Goal: Task Accomplishment & Management: Manage account settings

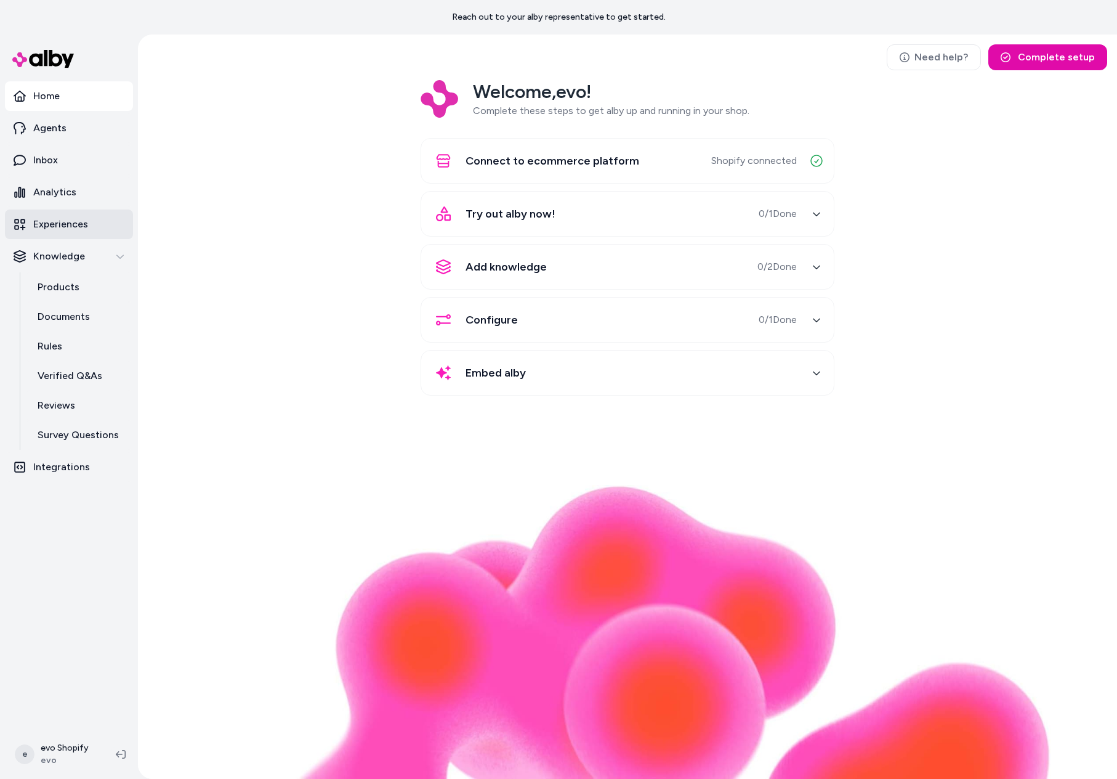
click at [60, 237] on link "Experiences" at bounding box center [69, 224] width 128 height 30
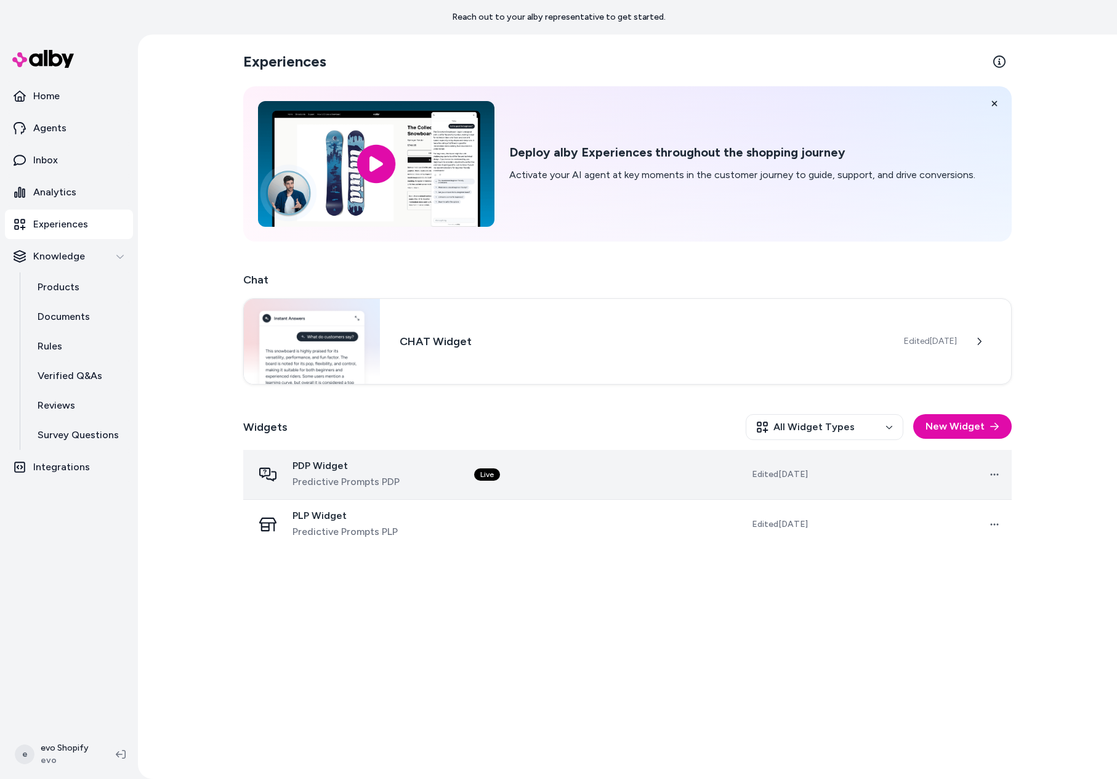
click at [386, 480] on span "Predictive Prompts PDP" at bounding box center [346, 481] width 107 height 15
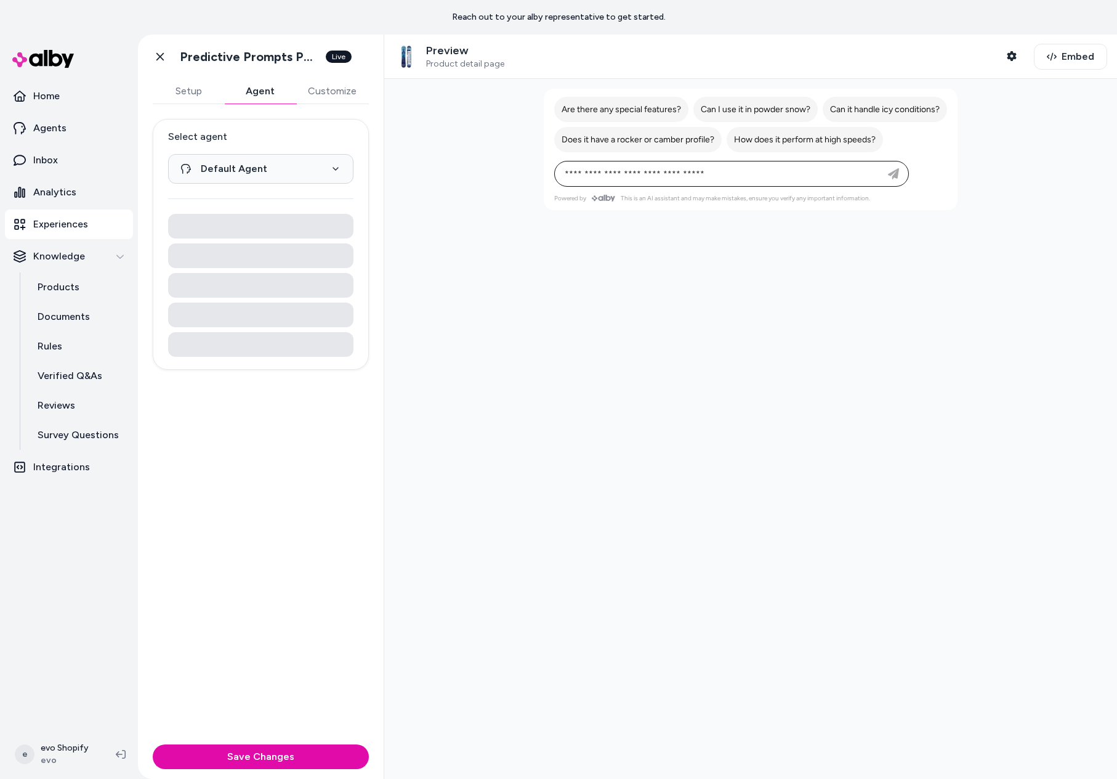
click at [274, 93] on button "Agent" at bounding box center [259, 91] width 71 height 25
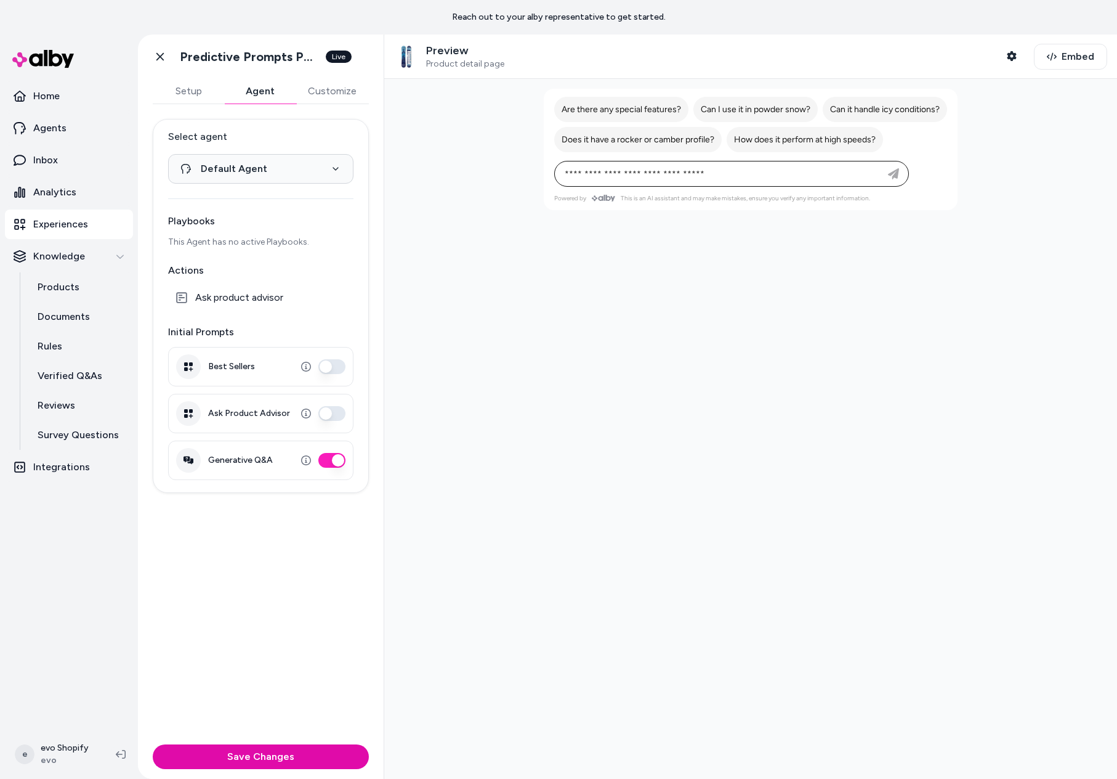
click at [328, 92] on button "Customize" at bounding box center [332, 91] width 73 height 25
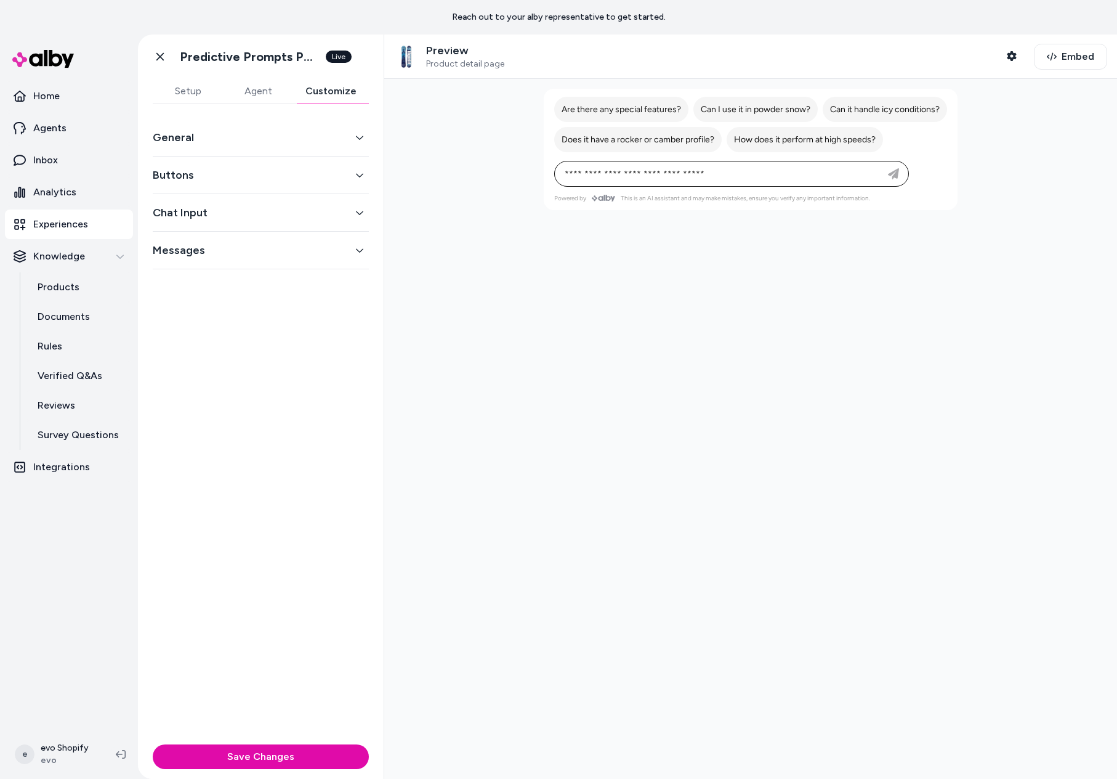
click at [250, 218] on button "Chat Input" at bounding box center [261, 212] width 216 height 17
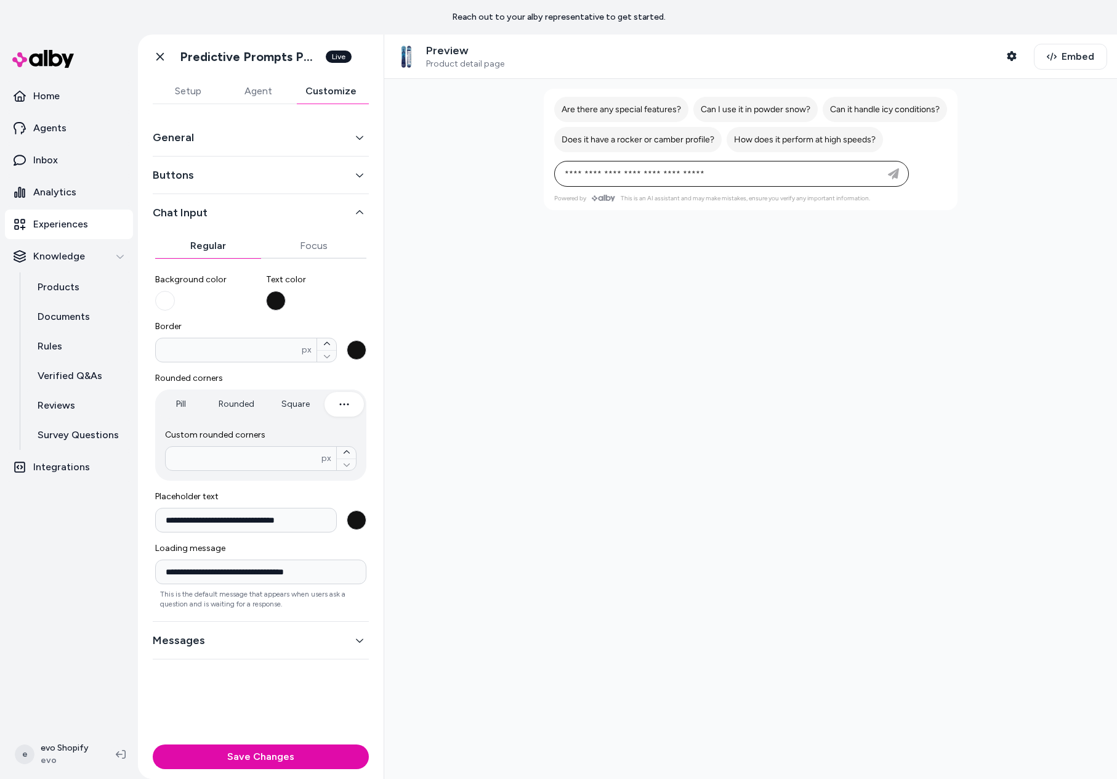
click at [304, 206] on button "Chat Input" at bounding box center [261, 212] width 216 height 17
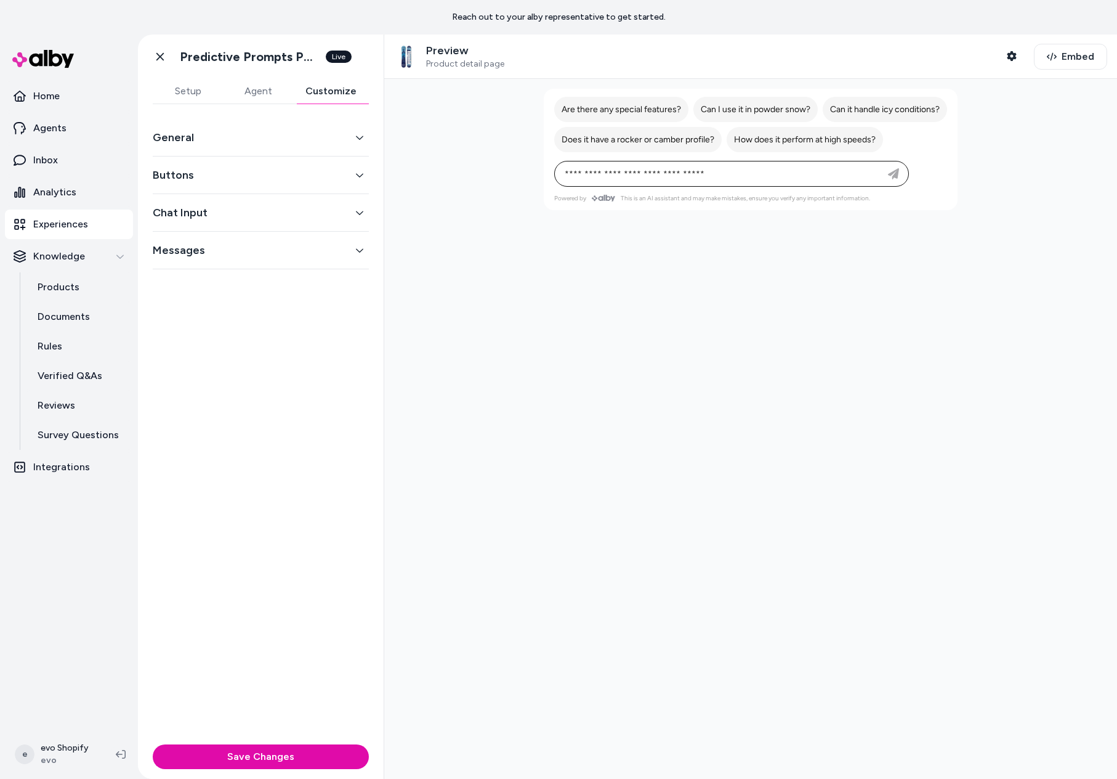
click at [217, 253] on button "Messages" at bounding box center [261, 249] width 216 height 17
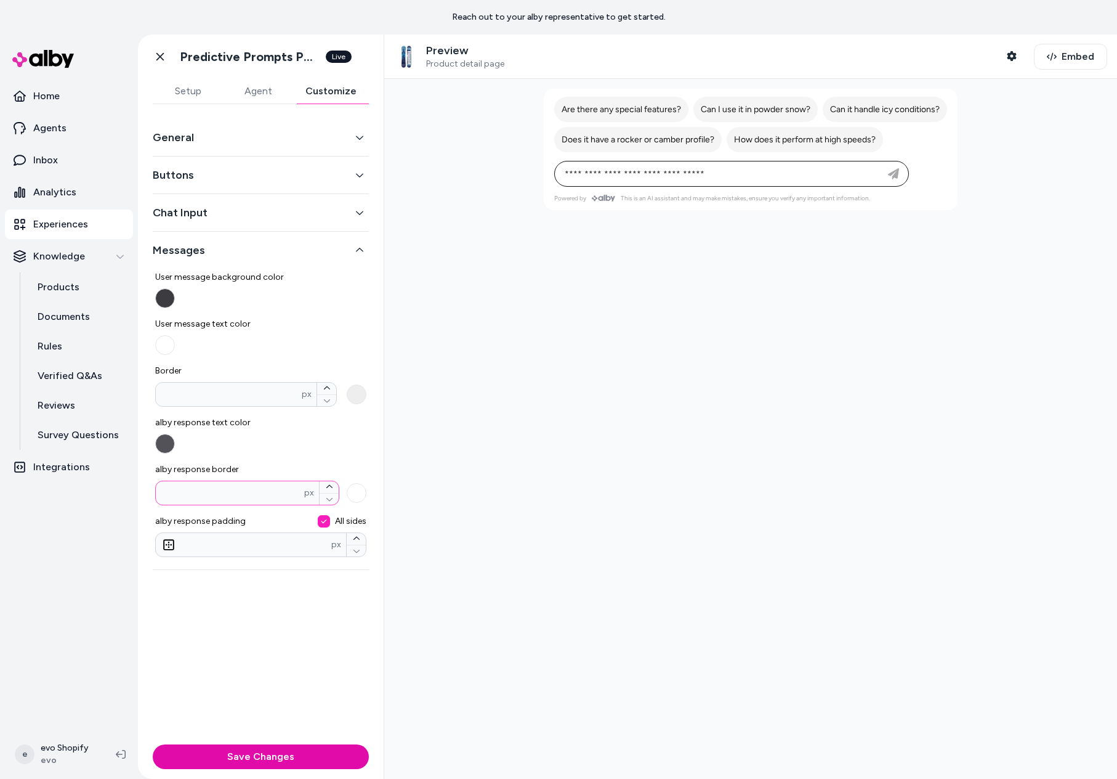
click at [270, 493] on input "alby response border px" at bounding box center [230, 493] width 148 height 12
type input "*"
click at [453, 466] on div at bounding box center [750, 429] width 733 height 700
click at [296, 765] on button "Save Changes" at bounding box center [261, 756] width 216 height 25
click at [250, 220] on button "Chat Input" at bounding box center [261, 212] width 216 height 17
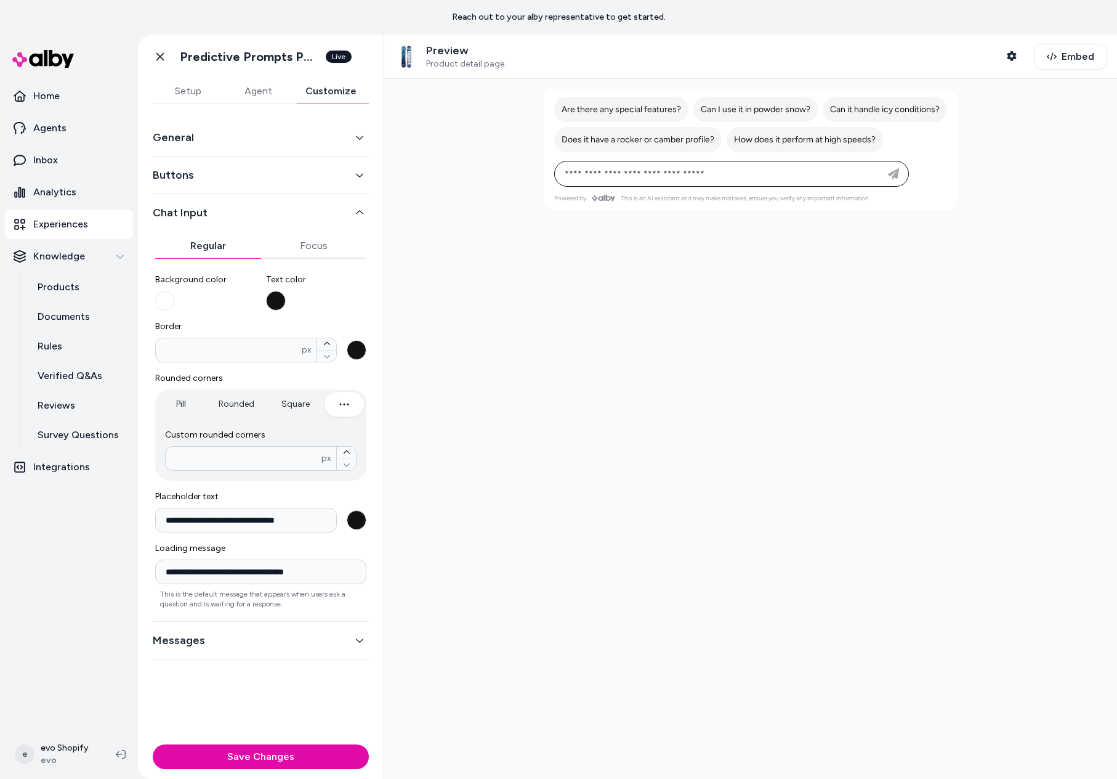
click at [271, 176] on button "Buttons" at bounding box center [261, 174] width 216 height 17
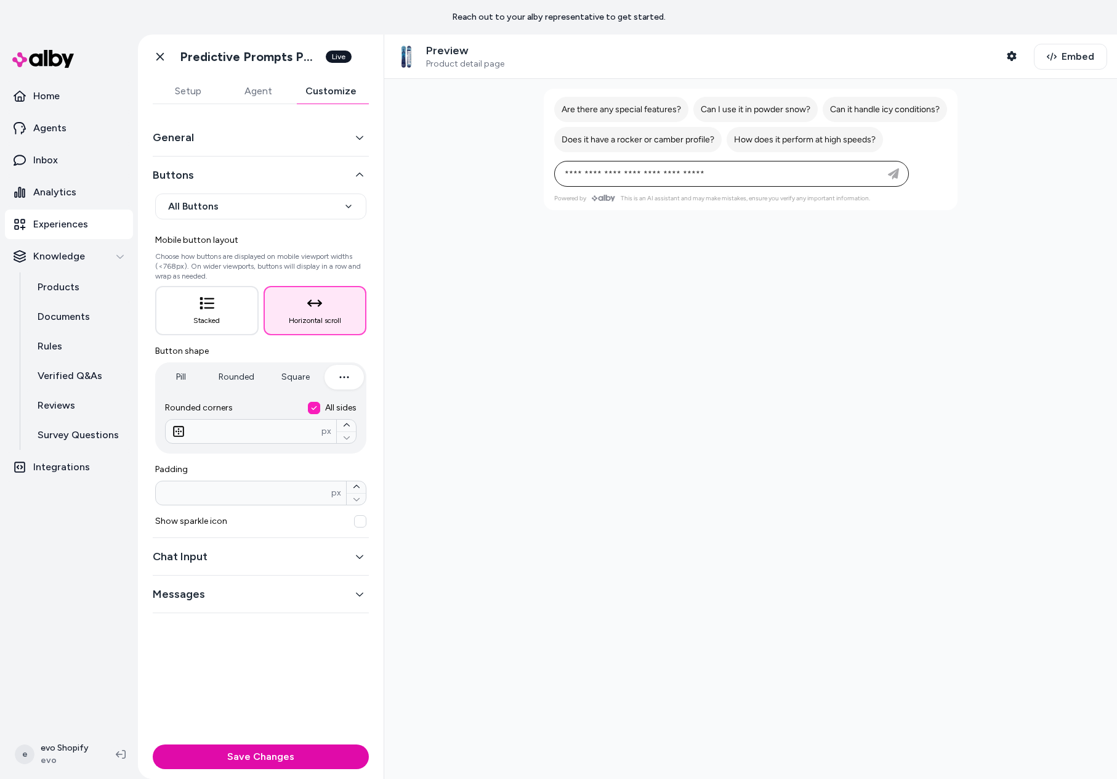
click at [272, 177] on button "Buttons" at bounding box center [261, 174] width 216 height 17
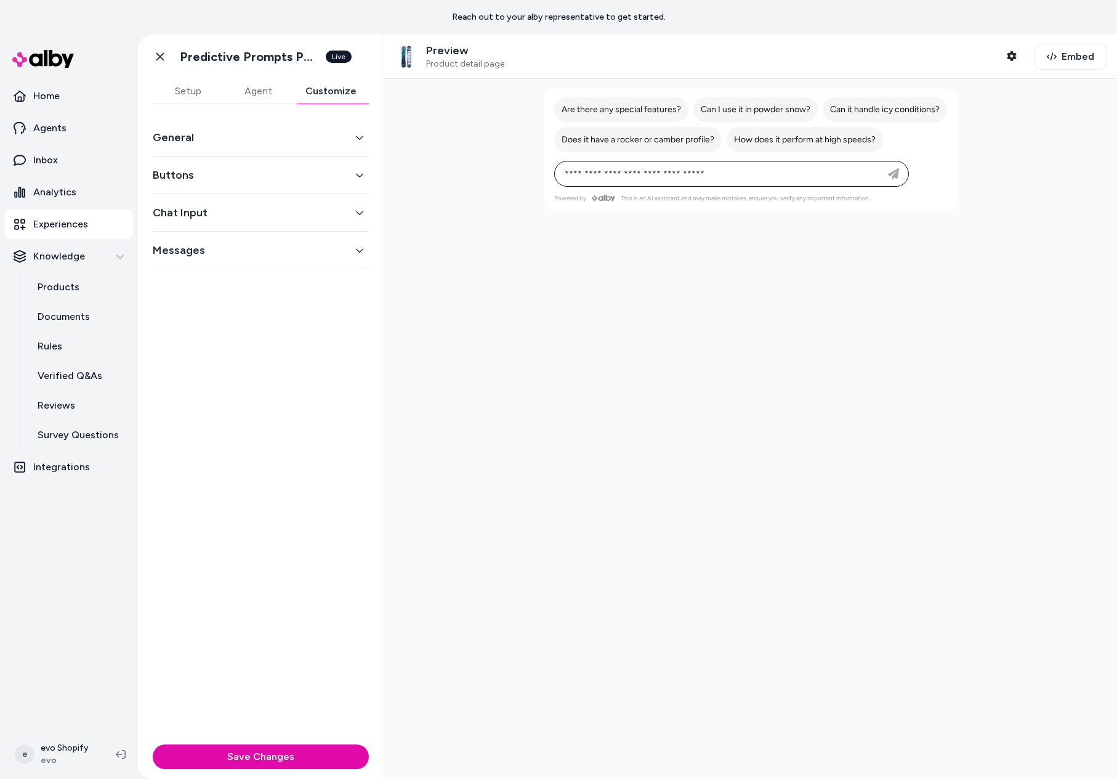
click at [272, 177] on button "Buttons" at bounding box center [261, 174] width 216 height 17
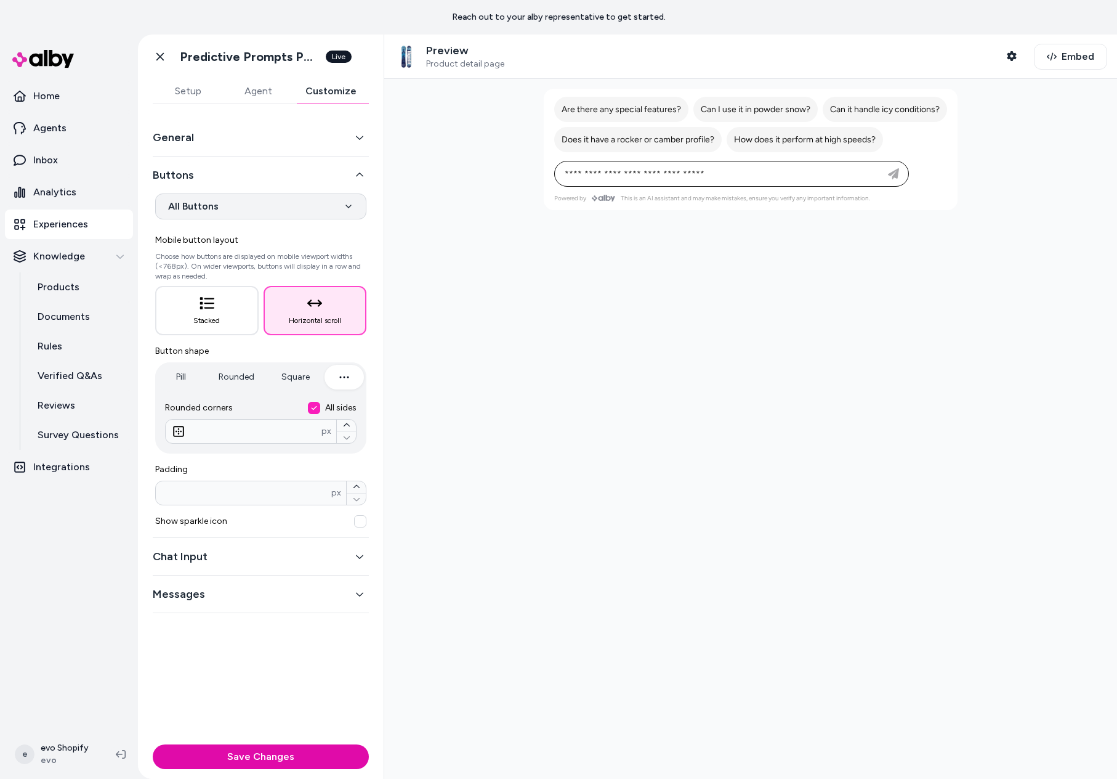
click at [262, 209] on html "**********" at bounding box center [558, 389] width 1117 height 779
click at [262, 171] on html "**********" at bounding box center [558, 389] width 1117 height 779
click at [245, 174] on button "Buttons" at bounding box center [261, 174] width 216 height 17
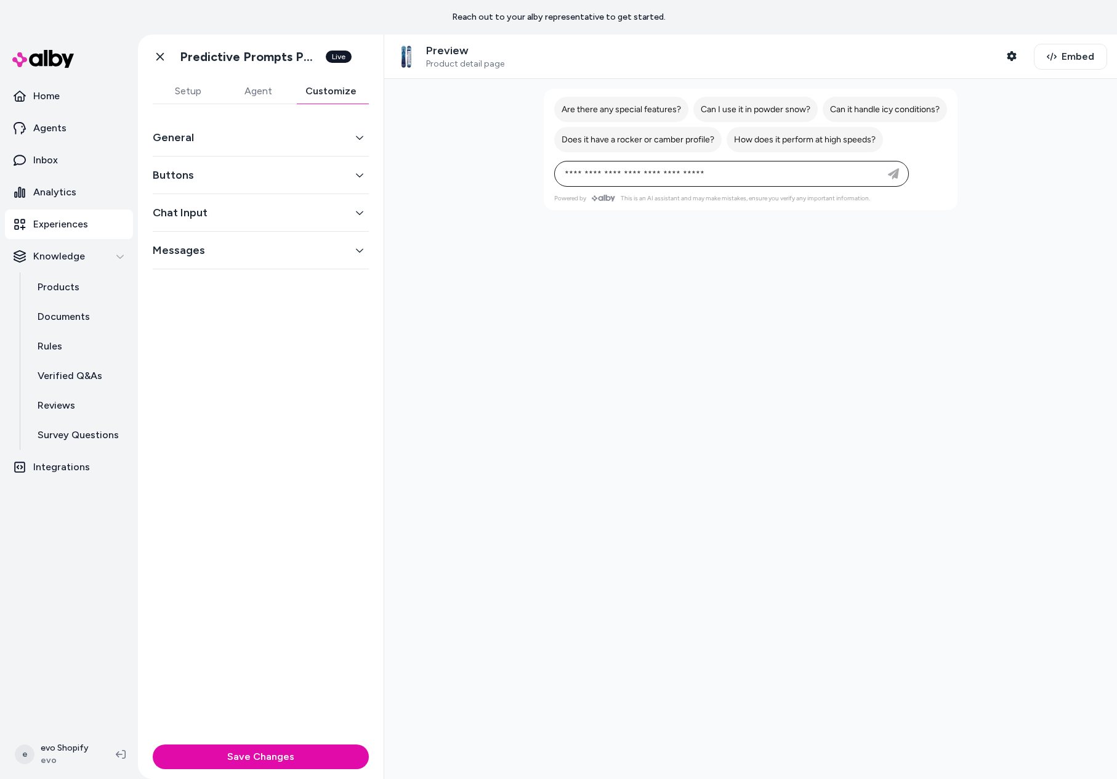
click at [258, 127] on div "General" at bounding box center [261, 138] width 216 height 38
click at [256, 139] on button "General" at bounding box center [261, 137] width 216 height 17
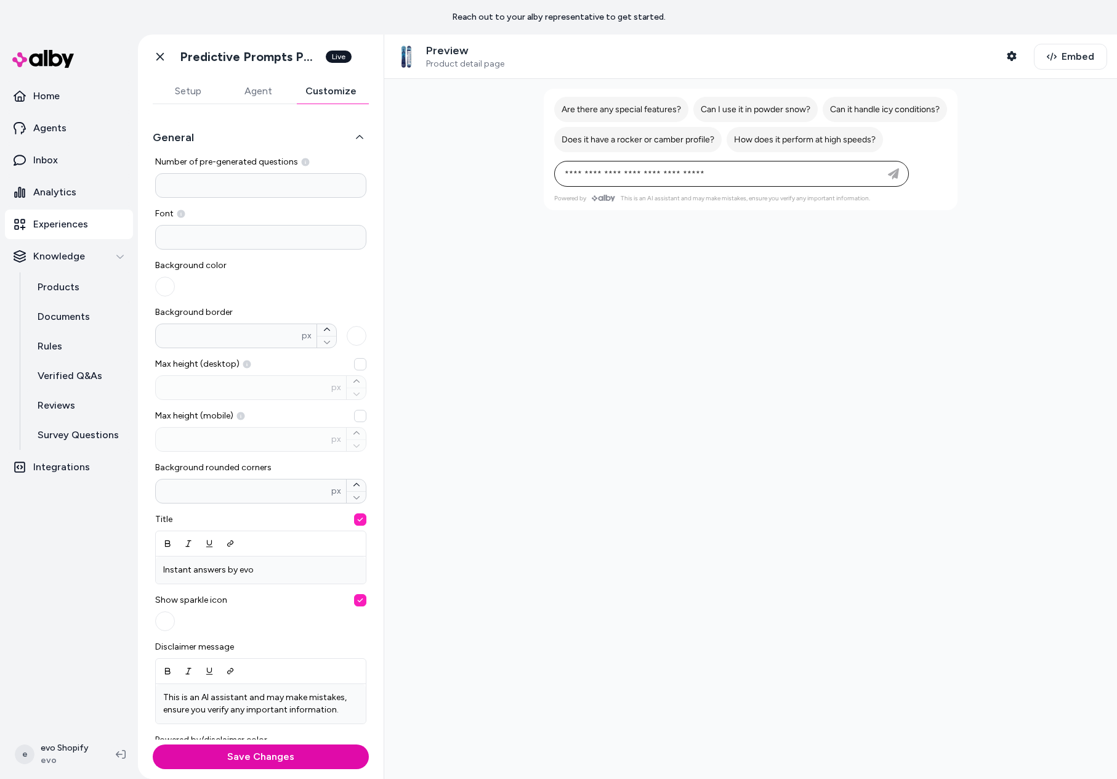
click at [322, 132] on button "General" at bounding box center [261, 137] width 216 height 17
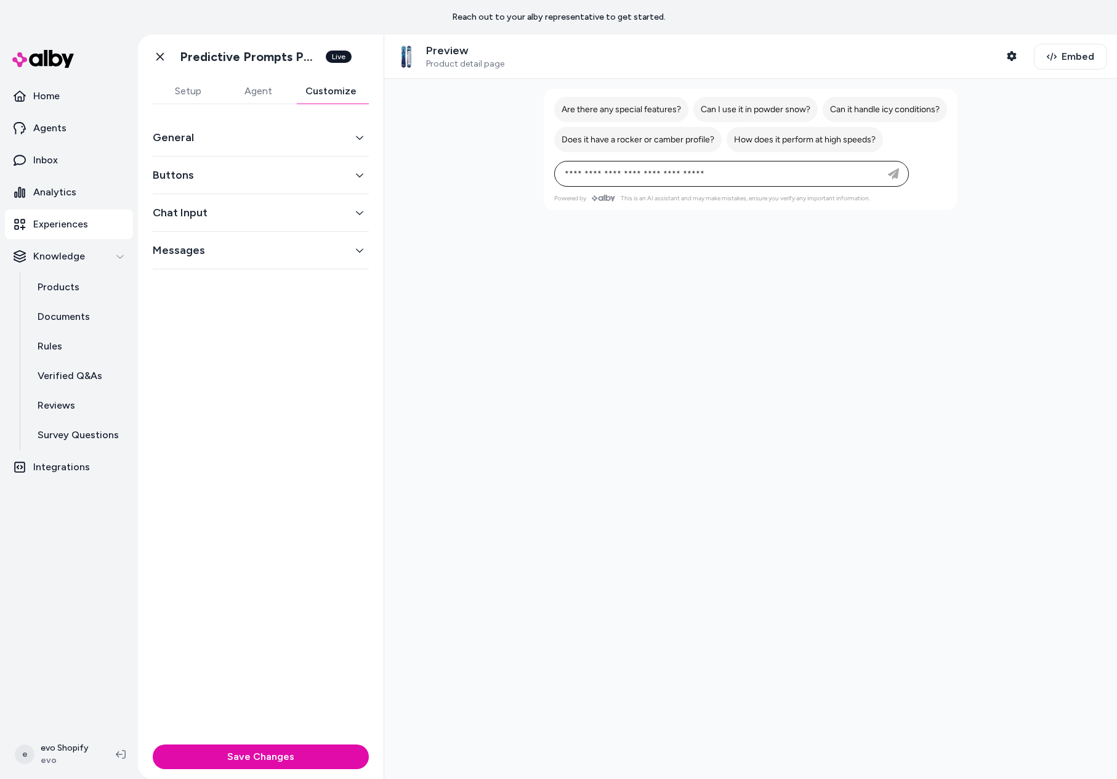
click at [233, 259] on div "Messages" at bounding box center [261, 251] width 216 height 38
click at [272, 242] on button "Messages" at bounding box center [261, 249] width 216 height 17
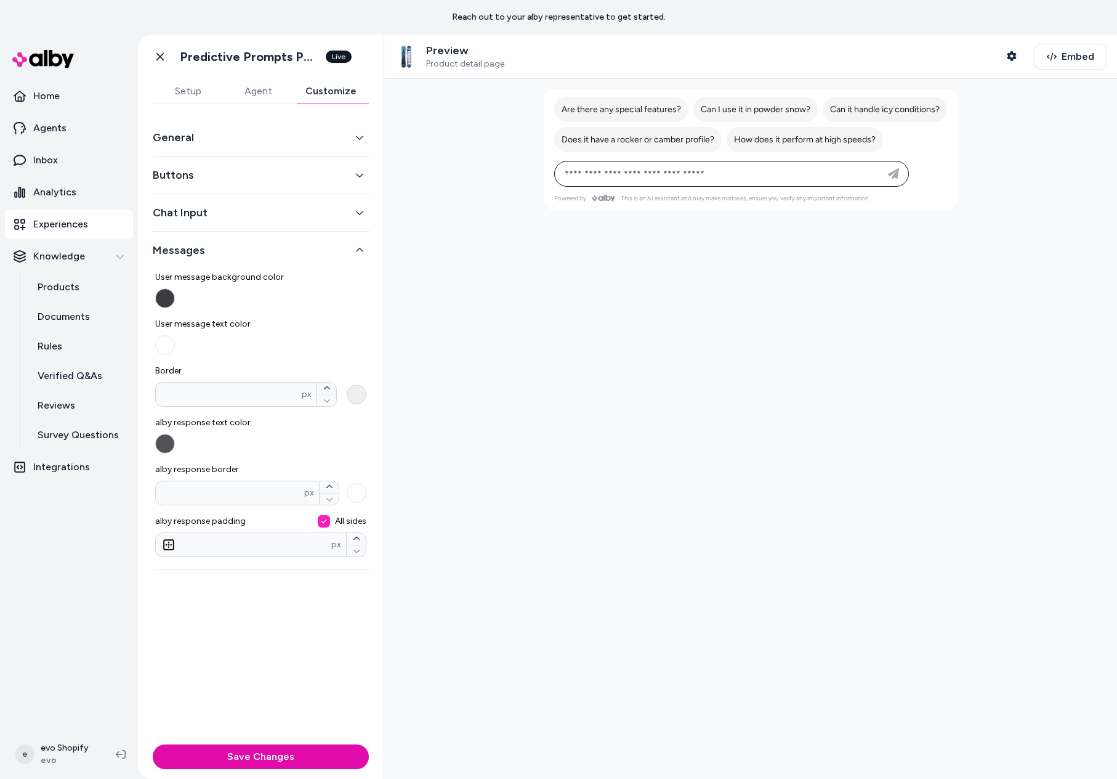
click at [360, 394] on button "Border * px" at bounding box center [357, 394] width 20 height 20
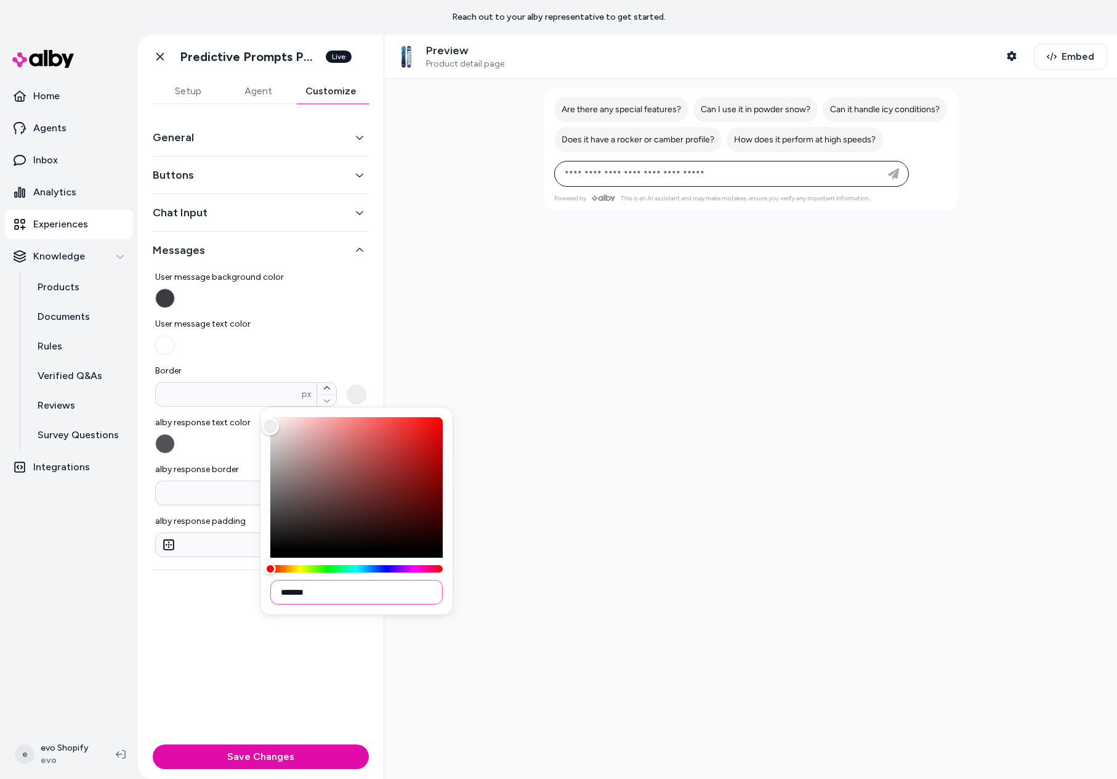
click at [301, 591] on input "*******" at bounding box center [356, 592] width 172 height 25
click at [300, 591] on input "*******" at bounding box center [356, 592] width 172 height 25
type input "*******"
click at [371, 331] on div "General Buttons Chat Input Messages User message background color User message …" at bounding box center [261, 421] width 246 height 635
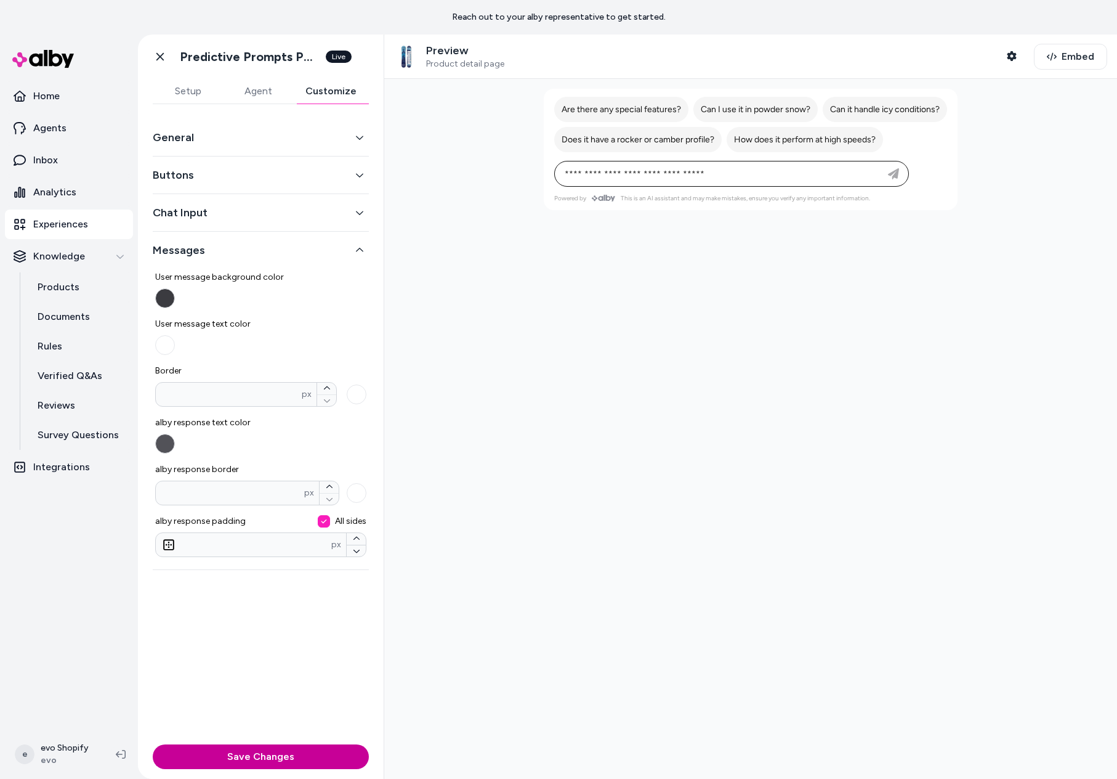
click at [267, 751] on button "Save Changes" at bounding box center [261, 756] width 216 height 25
click at [251, 216] on button "Chat Input" at bounding box center [261, 212] width 216 height 17
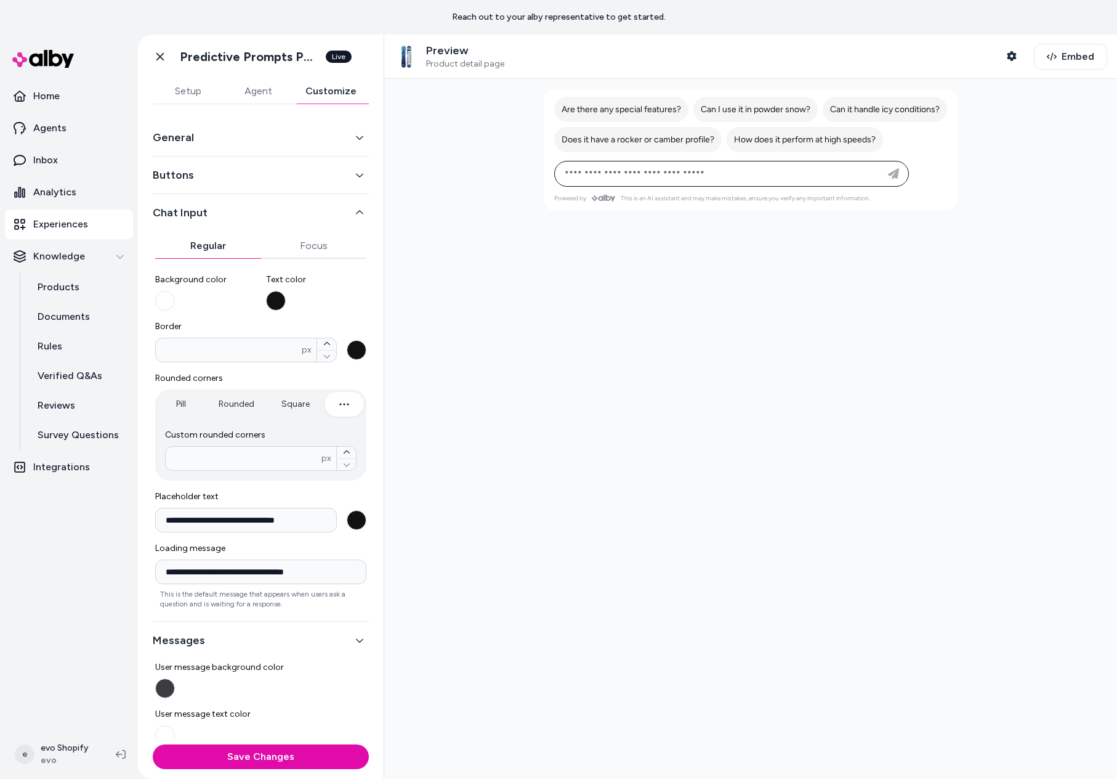
click at [257, 178] on button "Buttons" at bounding box center [261, 174] width 216 height 17
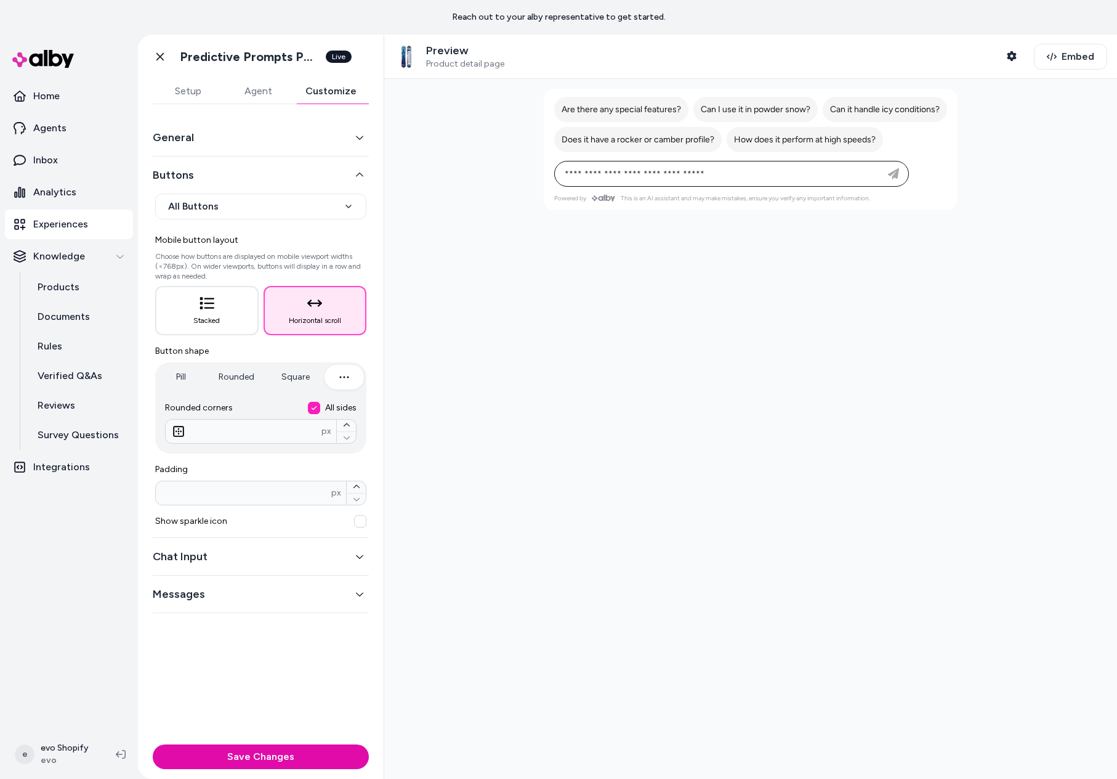
click at [269, 135] on button "General" at bounding box center [261, 137] width 216 height 17
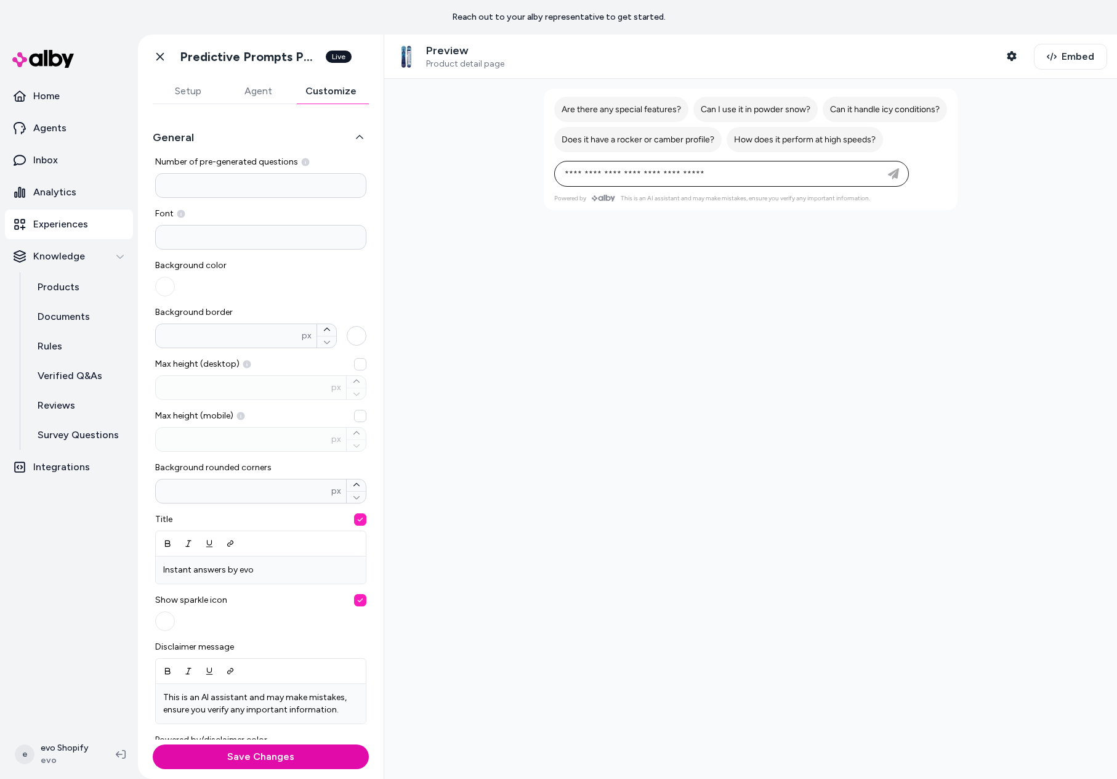
click at [349, 334] on button "Background border * px" at bounding box center [357, 336] width 20 height 20
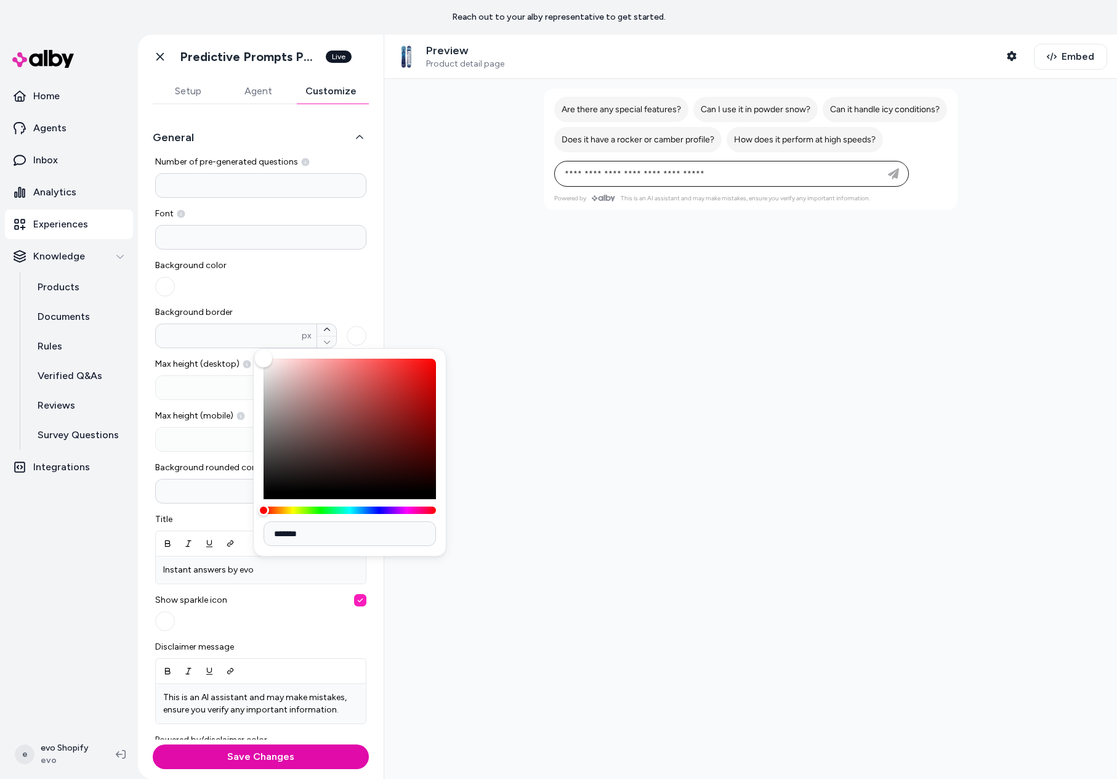
click at [270, 135] on button "General" at bounding box center [261, 137] width 216 height 17
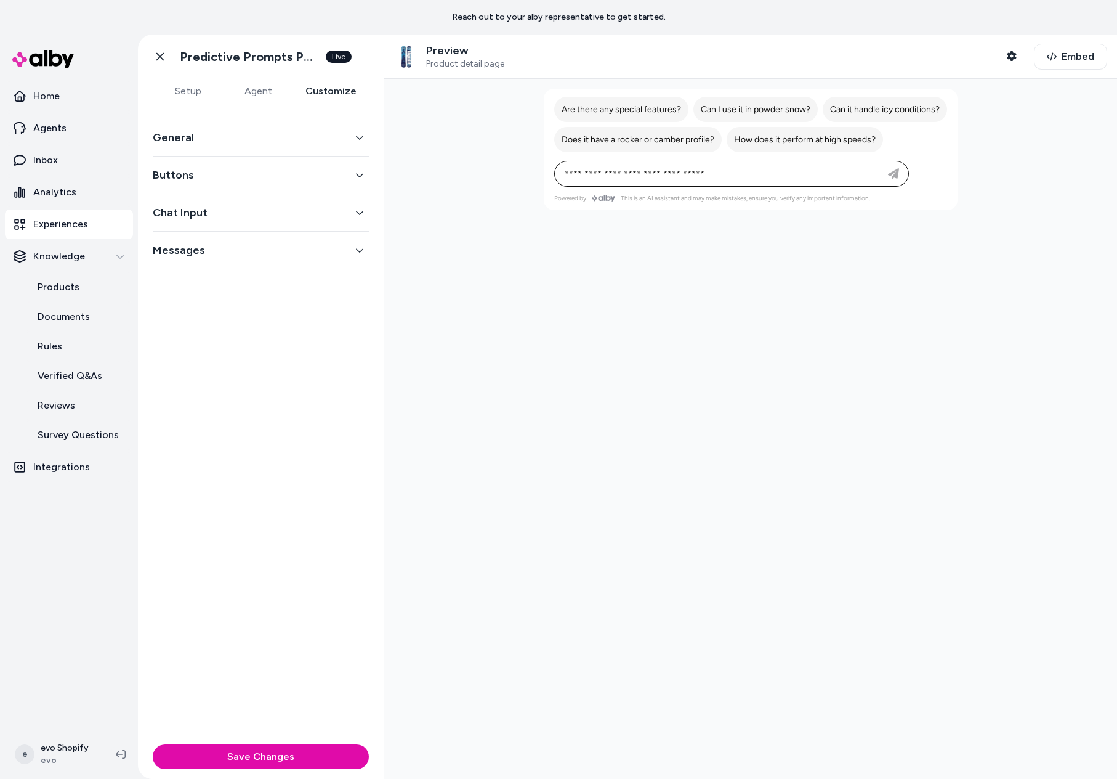
click at [227, 184] on div "Buttons" at bounding box center [261, 175] width 216 height 38
click at [205, 217] on button "Chat Input" at bounding box center [261, 212] width 216 height 17
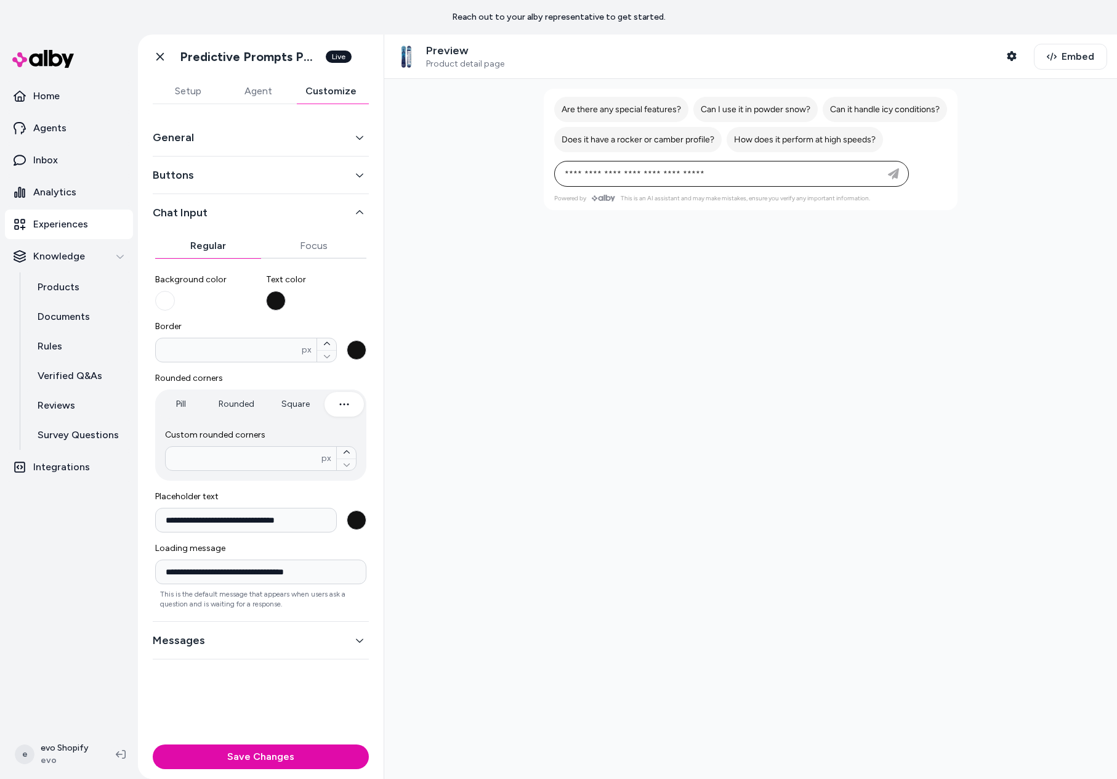
click at [271, 213] on button "Chat Input" at bounding box center [261, 212] width 216 height 17
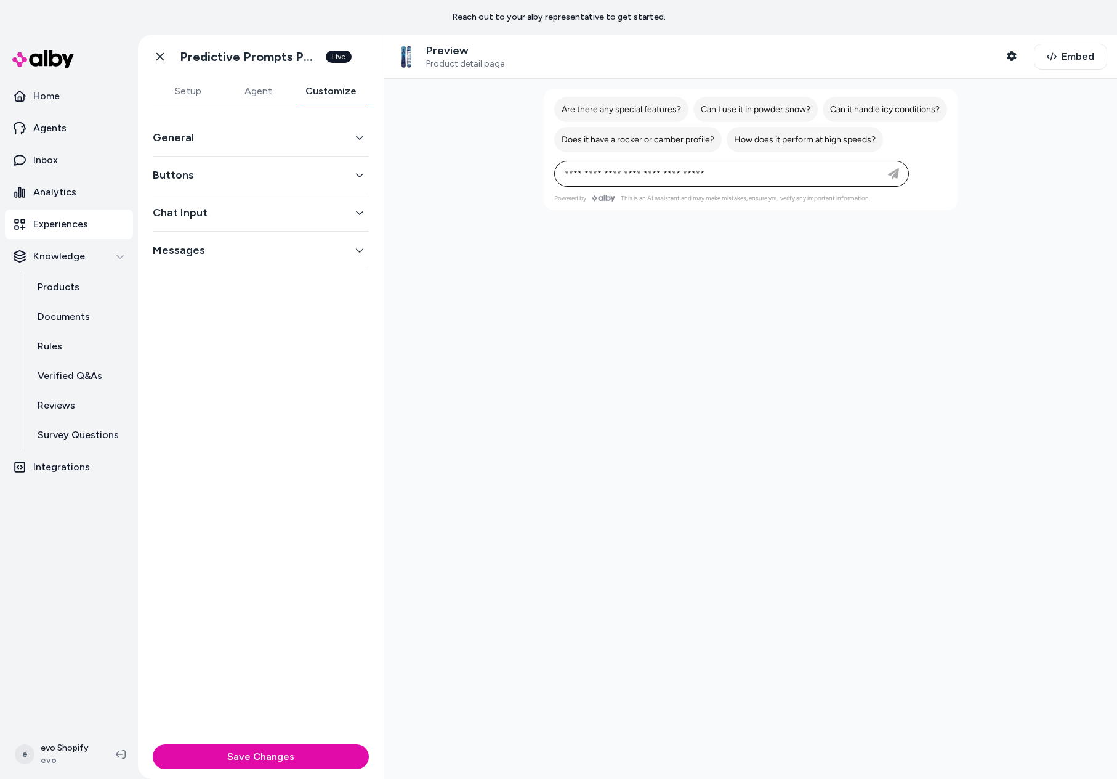
click at [254, 164] on div "Buttons" at bounding box center [261, 175] width 216 height 38
click at [251, 174] on button "Buttons" at bounding box center [261, 174] width 216 height 17
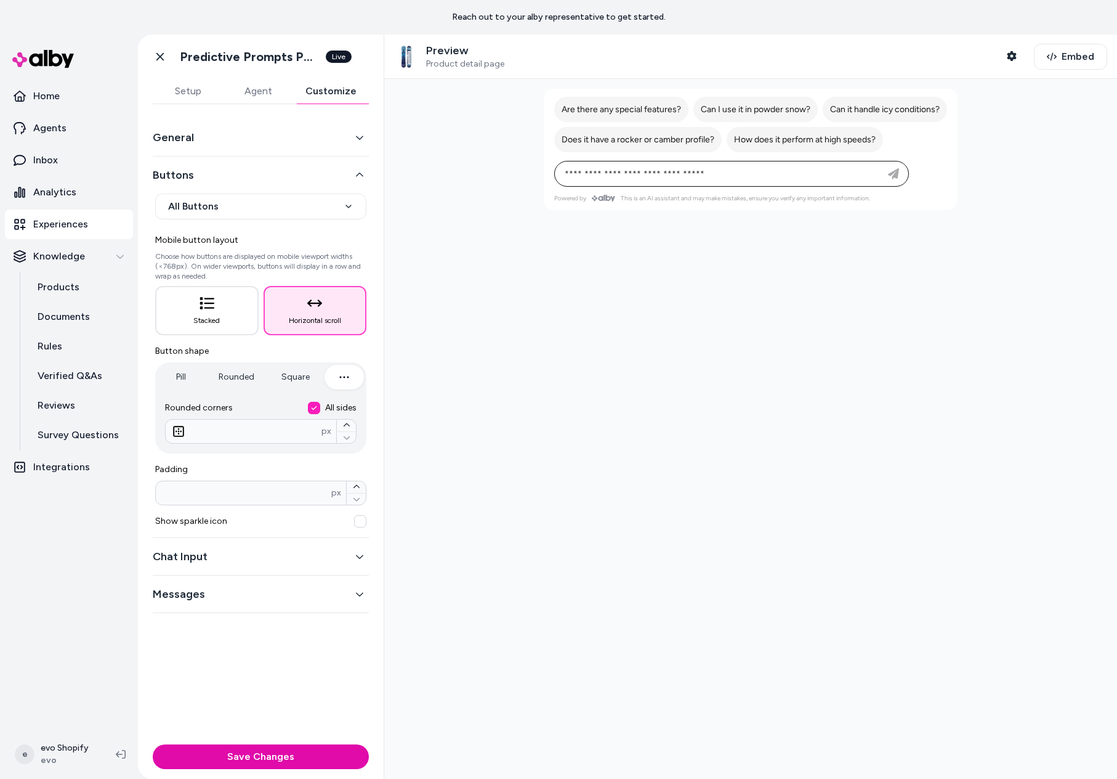
click at [262, 171] on button "Buttons" at bounding box center [261, 174] width 216 height 17
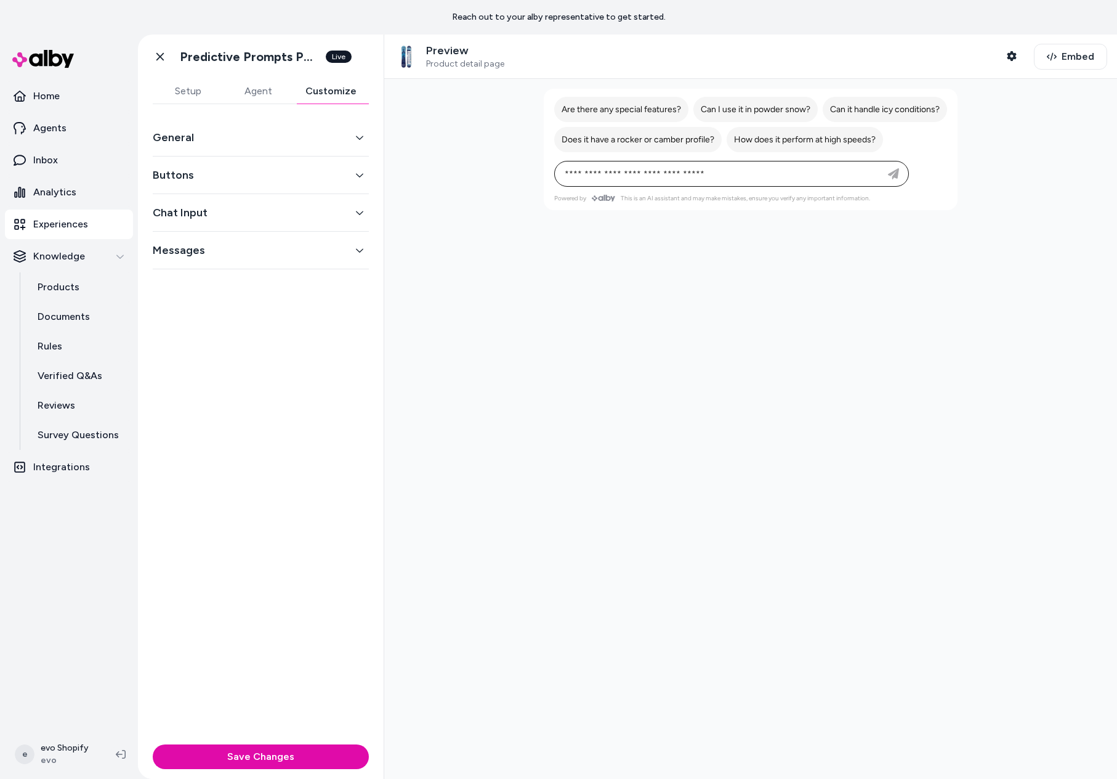
click at [253, 138] on button "General" at bounding box center [261, 137] width 216 height 17
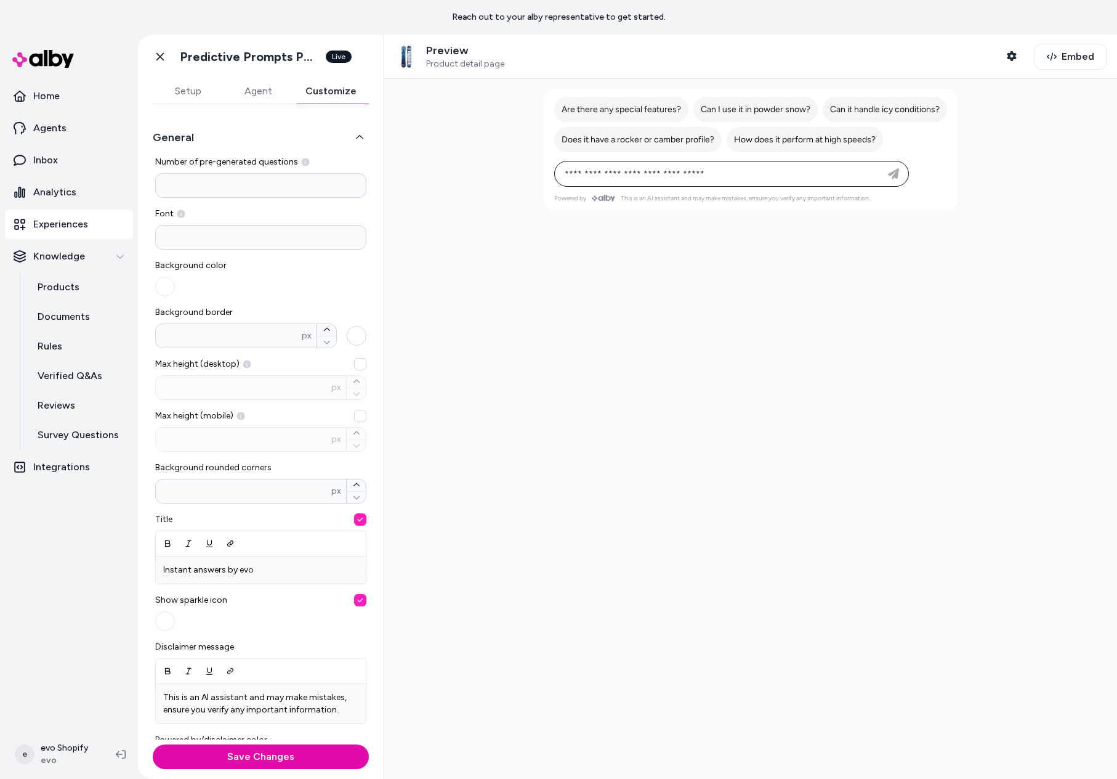
click at [349, 333] on button "Background border * px" at bounding box center [357, 336] width 20 height 20
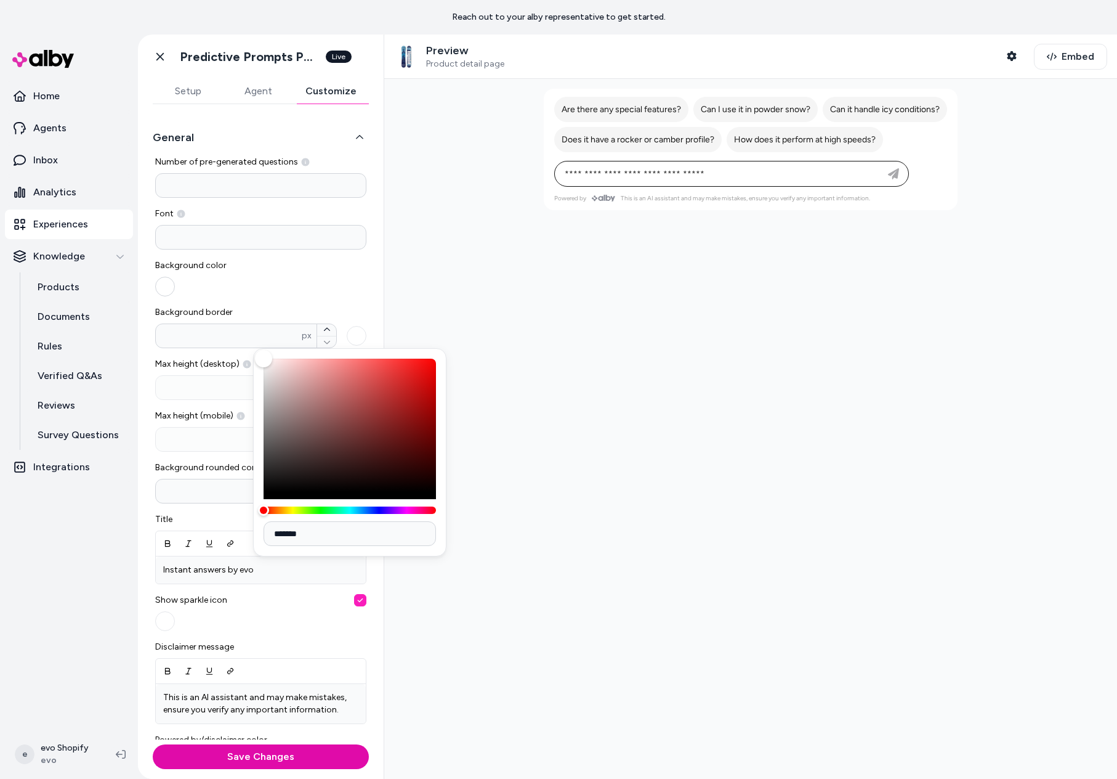
click at [162, 291] on button "button" at bounding box center [165, 287] width 20 height 20
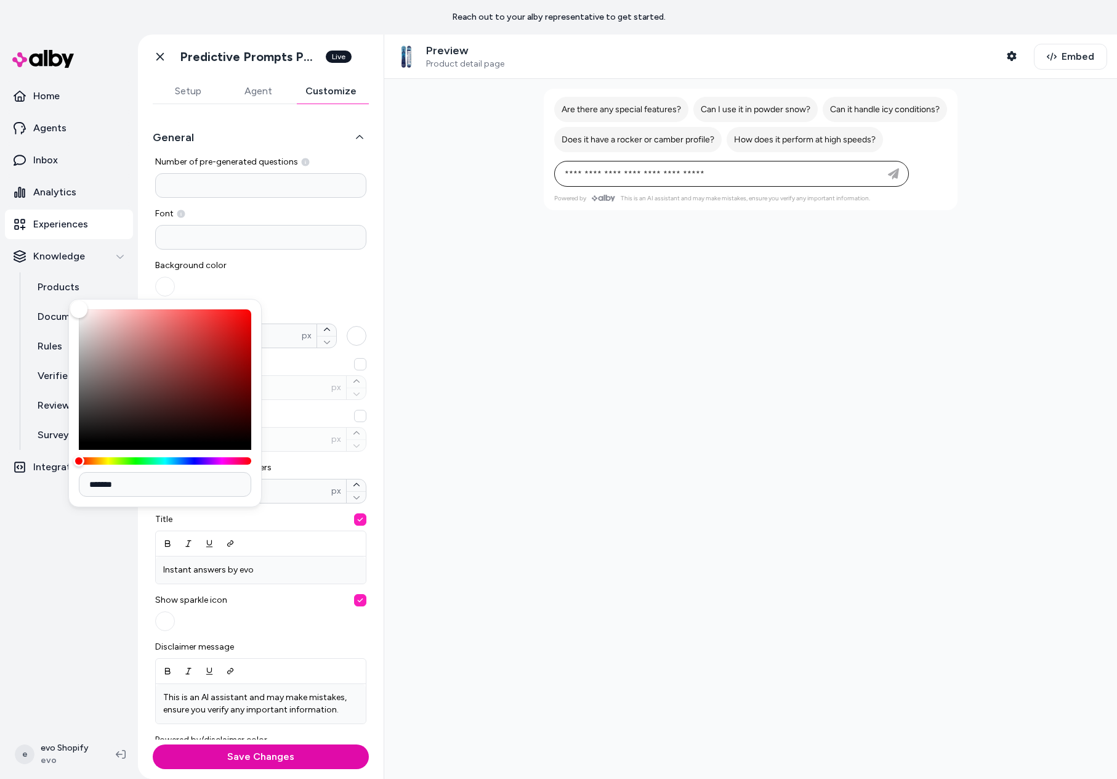
click at [347, 333] on button "Background border * px" at bounding box center [357, 336] width 20 height 20
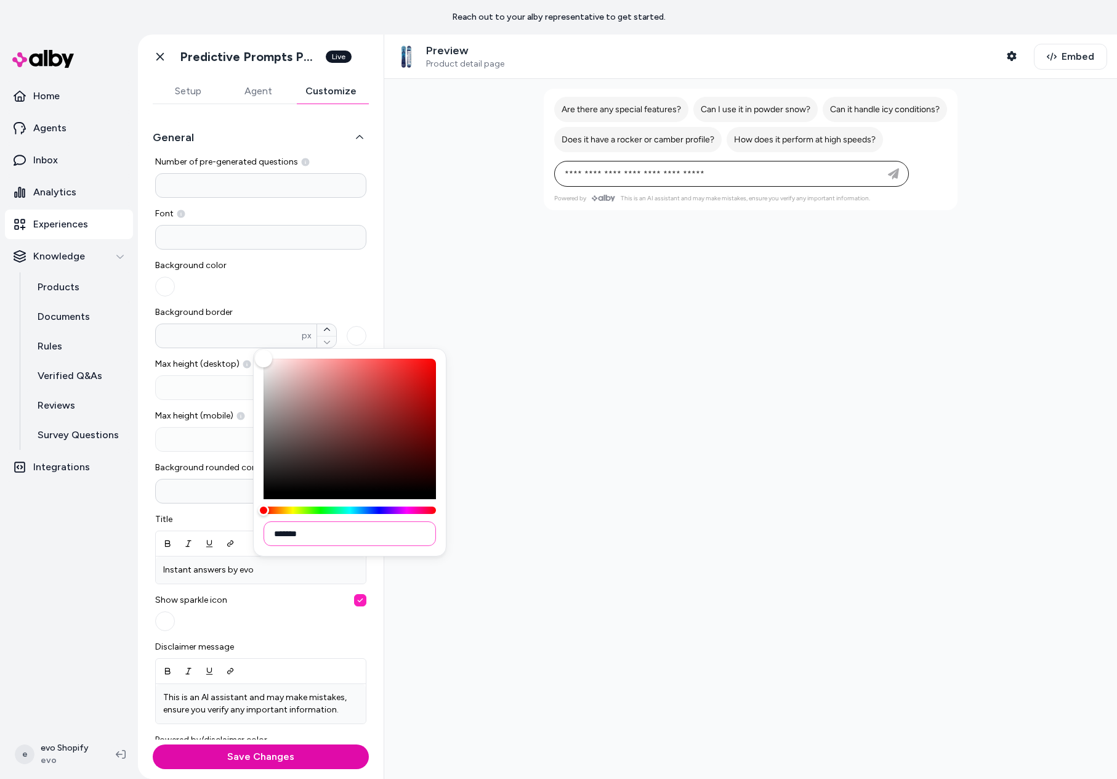
click at [299, 532] on input "*******" at bounding box center [350, 533] width 172 height 25
type input "*******"
click at [501, 389] on div at bounding box center [750, 429] width 733 height 700
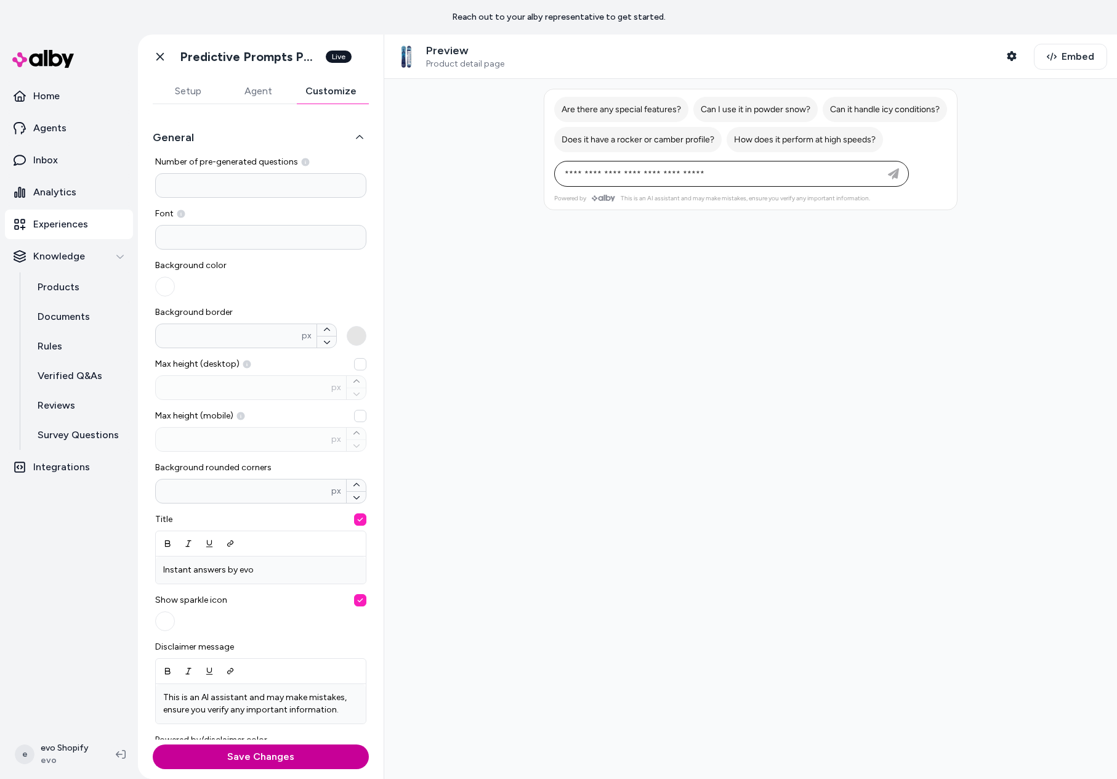
click at [263, 760] on button "Save Changes" at bounding box center [261, 756] width 216 height 25
